Goal: Task Accomplishment & Management: Complete application form

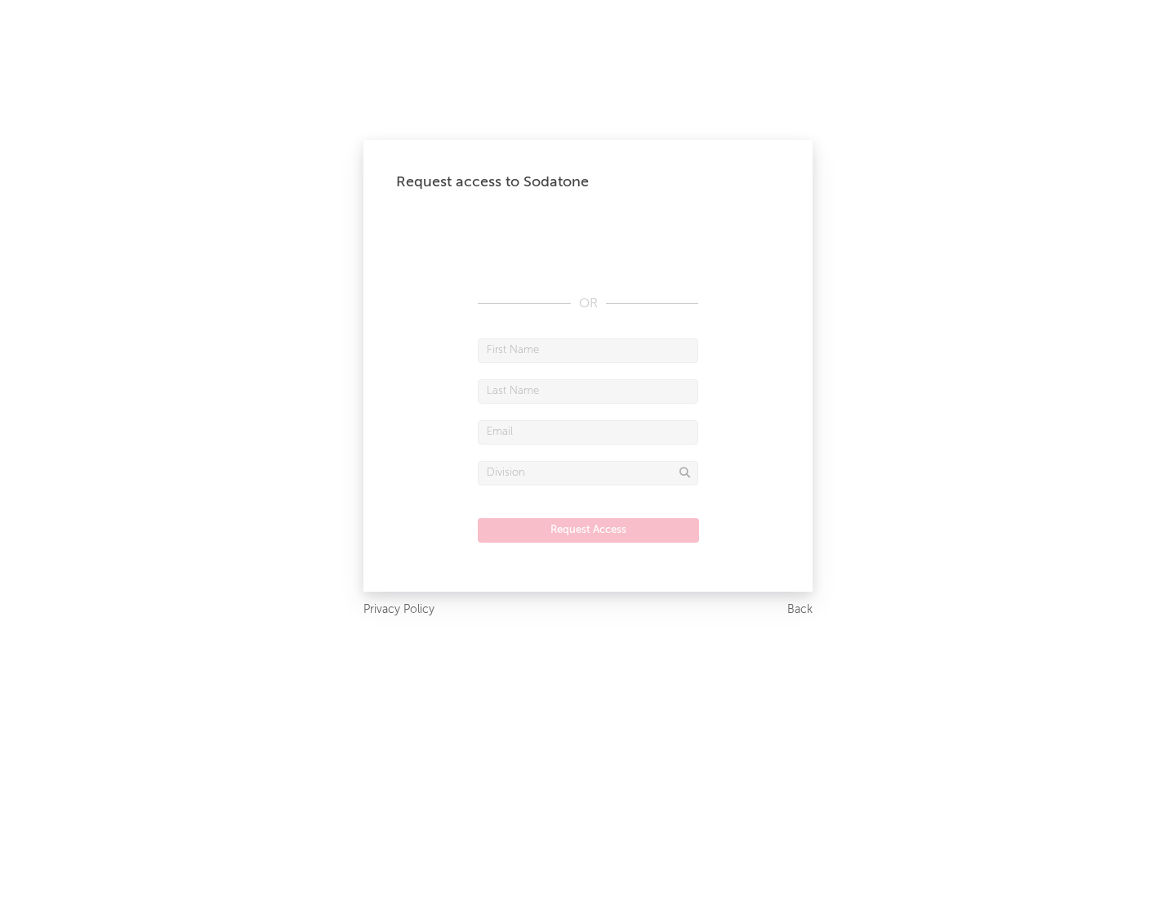
click at [588, 350] on input "text" at bounding box center [588, 350] width 221 height 25
type input "[PERSON_NAME]"
click at [588, 391] on input "text" at bounding box center [588, 391] width 221 height 25
type input "[PERSON_NAME]"
click at [588, 431] on input "text" at bounding box center [588, 432] width 221 height 25
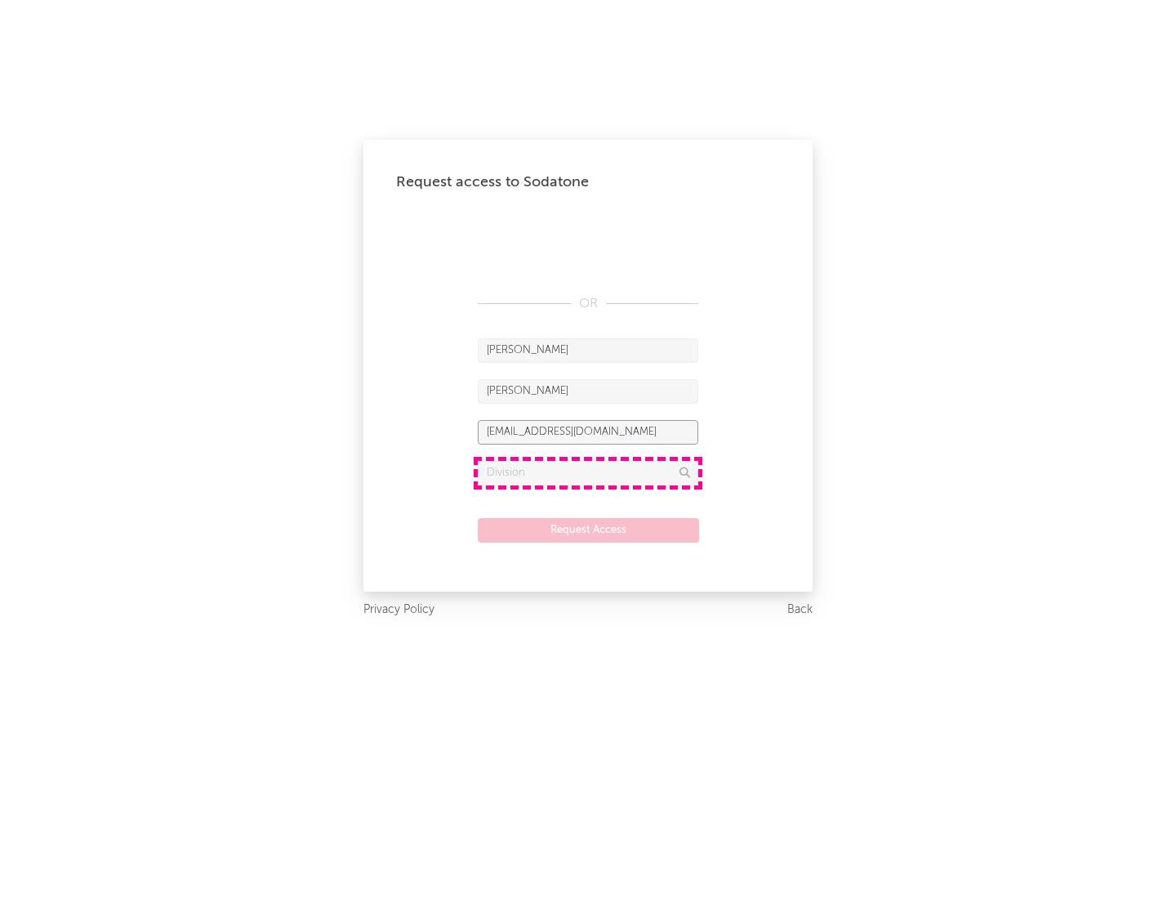
type input "[EMAIL_ADDRESS][DOMAIN_NAME]"
click at [588, 472] on input "text" at bounding box center [588, 473] width 221 height 25
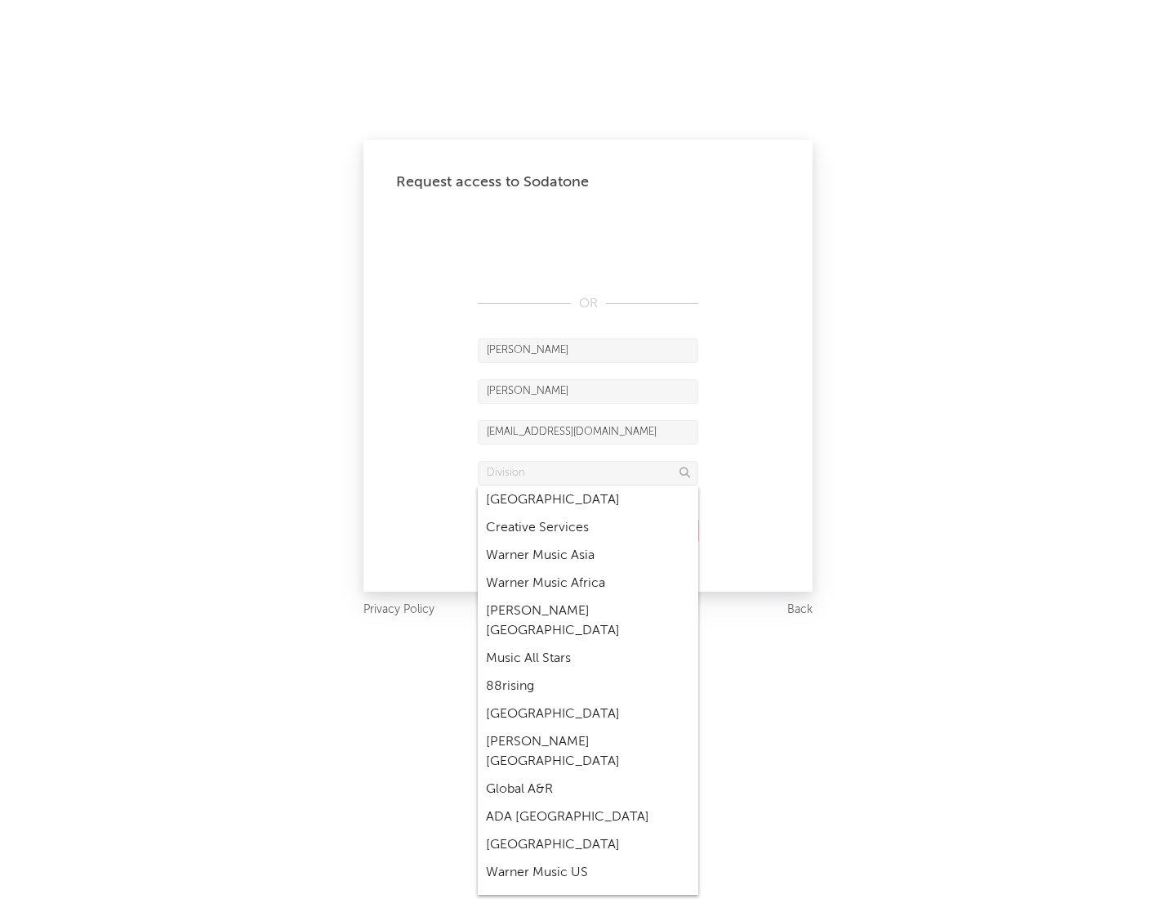
click at [588, 645] on div "Music All Stars" at bounding box center [588, 659] width 221 height 28
type input "Music All Stars"
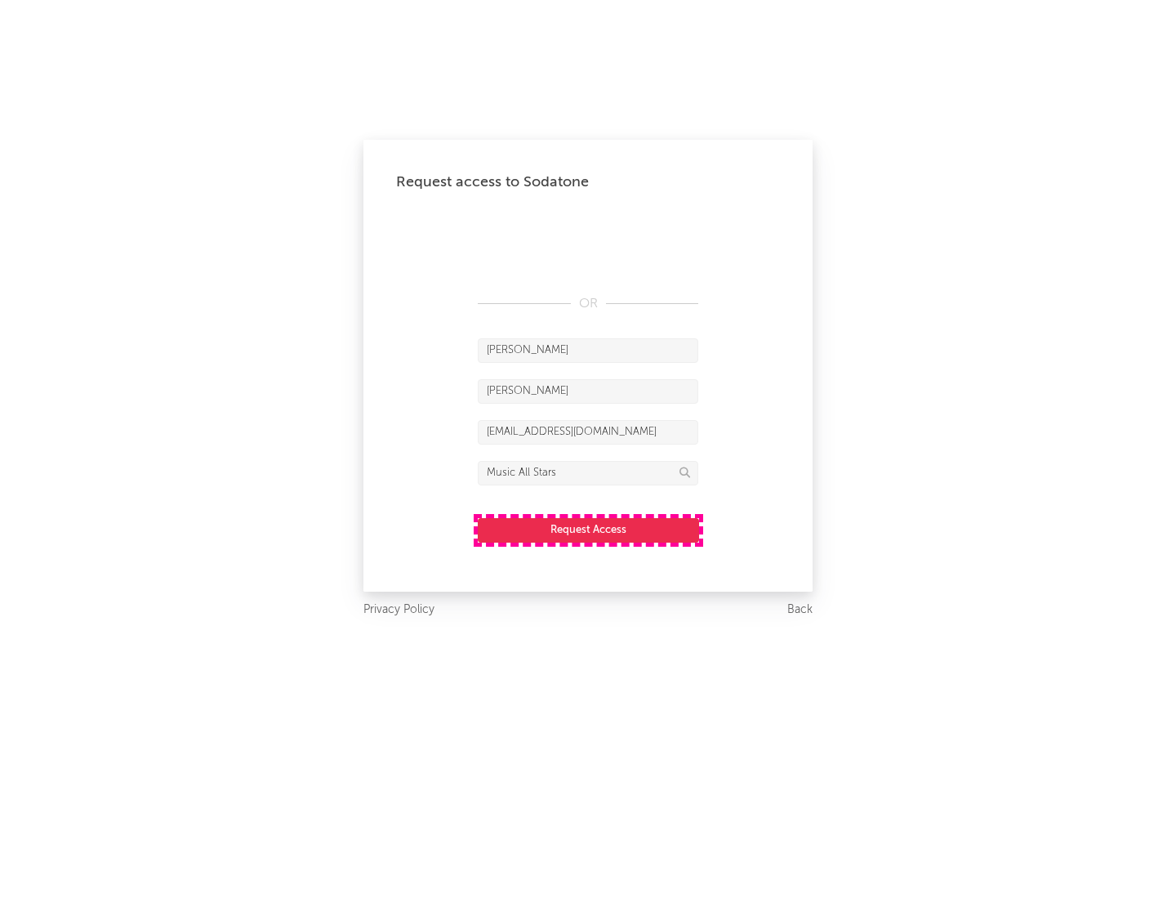
click at [588, 529] on button "Request Access" at bounding box center [588, 530] width 221 height 25
